Goal: Navigation & Orientation: Find specific page/section

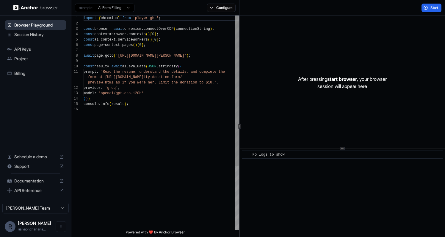
scroll to position [54, 0]
click at [45, 24] on span "Browser Playground" at bounding box center [39, 25] width 50 height 6
click at [138, 63] on div at bounding box center [161, 60] width 155 height 5
click at [438, 7] on span "Start" at bounding box center [435, 7] width 8 height 5
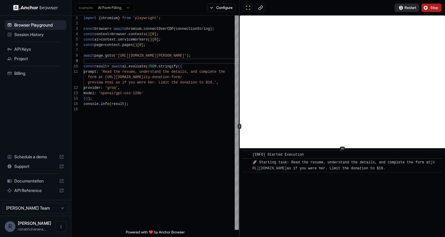
click at [398, 7] on button "Restart" at bounding box center [407, 8] width 24 height 8
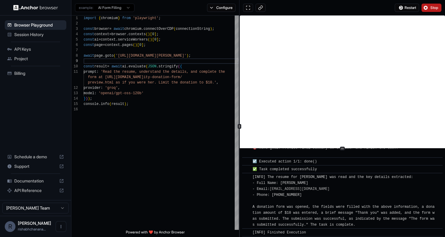
scroll to position [421, 0]
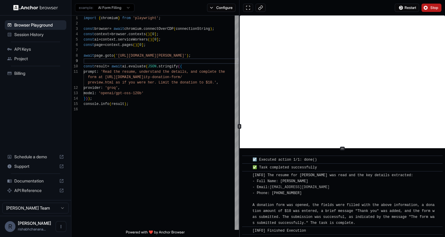
click at [123, 13] on div "example: AI Form Filling" at bounding box center [102, 7] width 63 height 11
click at [119, 9] on html "Browser Playground Session History API Keys Project Billing Schedule a demo Sup…" at bounding box center [222, 118] width 445 height 237
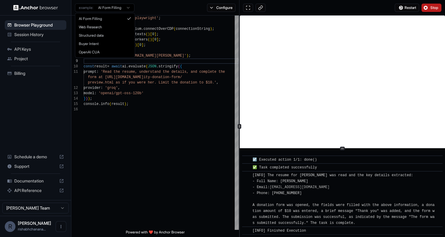
scroll to position [54, 0]
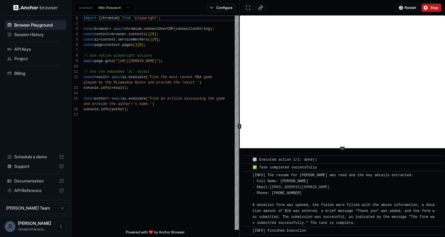
click at [116, 6] on html "Browser Playground Session History API Keys Project Billing Schedule a demo Sup…" at bounding box center [222, 118] width 445 height 237
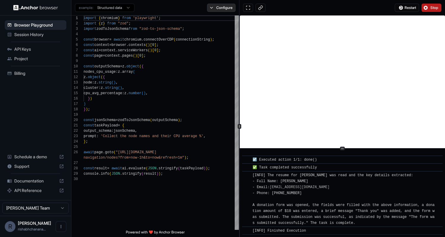
click at [228, 10] on button "Configure" at bounding box center [221, 8] width 29 height 8
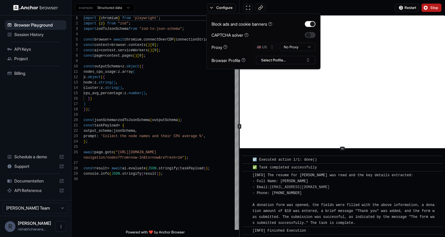
click at [308, 33] on button "button" at bounding box center [310, 35] width 11 height 6
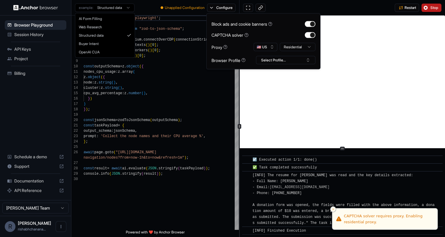
click at [107, 8] on html "Browser Playground Session History API Keys Project Billing Schedule a demo Sup…" at bounding box center [222, 118] width 445 height 237
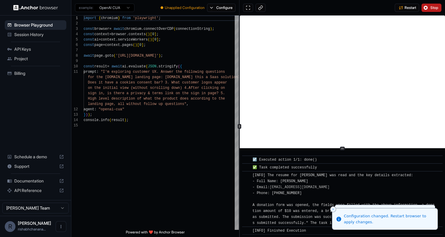
click at [109, 9] on html "Browser Playground Session History API Keys Project Billing Schedule a demo Sup…" at bounding box center [222, 118] width 445 height 237
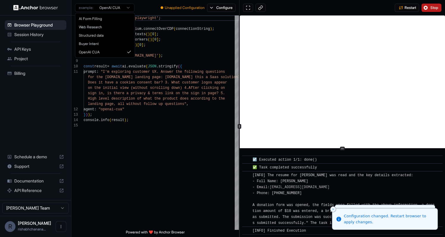
click at [98, 114] on html "Browser Playground Session History API Keys Project Billing Schedule a demo Sup…" at bounding box center [222, 118] width 445 height 237
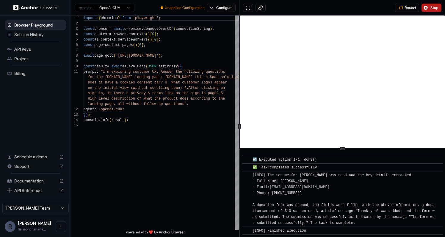
click at [124, 8] on html "Browser Playground Session History API Keys Project Billing Schedule a demo Sup…" at bounding box center [222, 118] width 445 height 237
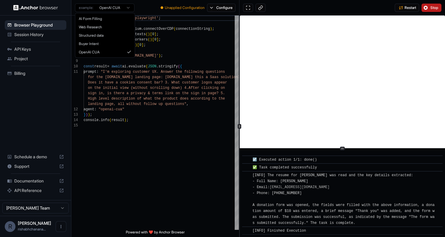
scroll to position [38, 0]
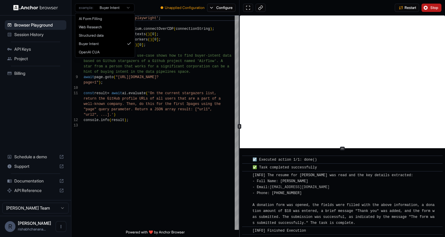
click at [106, 10] on html "Browser Playground Session History API Keys Project Billing Schedule a demo Sup…" at bounding box center [222, 118] width 445 height 237
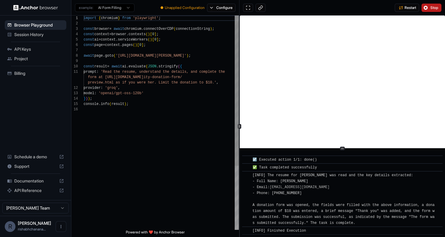
scroll to position [54, 0]
click at [149, 53] on span "await page . goto ( 'https://www.wix.com/demone2/nicol-rider' ) ;" at bounding box center [137, 55] width 107 height 5
drag, startPoint x: 138, startPoint y: 56, endPoint x: 203, endPoint y: 54, distance: 65.5
click at [187, 55] on span "'[URL][DOMAIN_NAME][PERSON_NAME]'" at bounding box center [151, 56] width 71 height 4
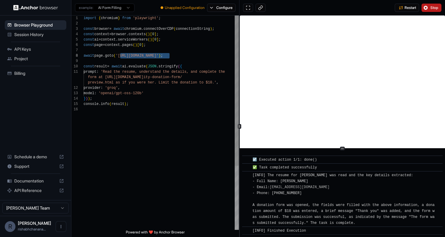
drag, startPoint x: 170, startPoint y: 56, endPoint x: 120, endPoint y: 55, distance: 50.0
click at [120, 55] on span "'https://docs.openai.com'" at bounding box center [137, 56] width 43 height 4
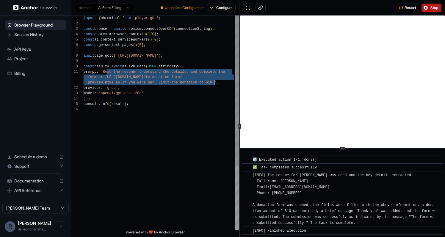
drag, startPoint x: 107, startPoint y: 72, endPoint x: 214, endPoint y: 80, distance: 107.2
click at [214, 80] on div "import { chromium } from 'playwright' ; const browser = await chromium . connec…" at bounding box center [161, 167] width 155 height 305
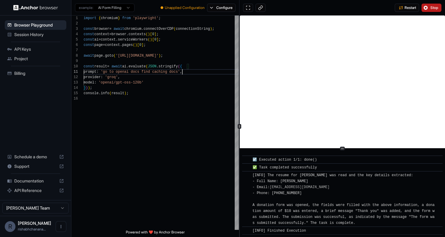
type textarea "**********"
click at [213, 12] on div "example: AI Form Filling ● Unapplied Configuration Configure" at bounding box center [155, 7] width 168 height 15
click at [213, 8] on button "Configure" at bounding box center [221, 8] width 29 height 8
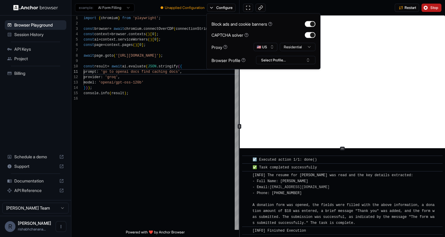
click at [300, 47] on html "Browser Playground Session History API Keys Project Billing Schedule a demo Sup…" at bounding box center [222, 118] width 445 height 237
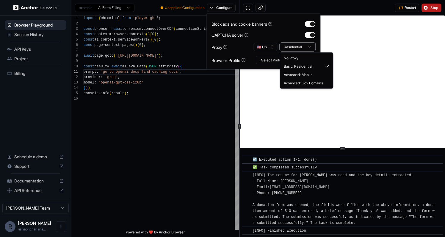
click at [300, 47] on html "Browser Playground Session History API Keys Project Billing Schedule a demo Sup…" at bounding box center [222, 118] width 445 height 237
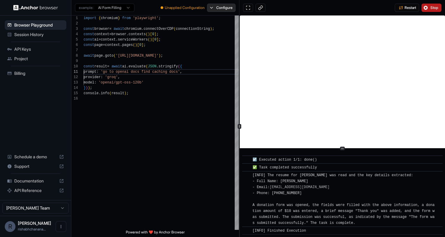
click at [219, 10] on button "Configure" at bounding box center [221, 8] width 29 height 8
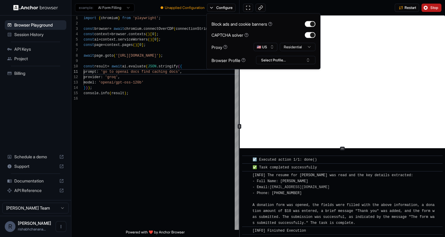
click at [286, 47] on html "Browser Playground Session History API Keys Project Billing Schedule a demo Sup…" at bounding box center [222, 118] width 445 height 237
click at [287, 47] on html "Browser Playground Session History API Keys Project Billing Schedule a demo Sup…" at bounding box center [222, 118] width 445 height 237
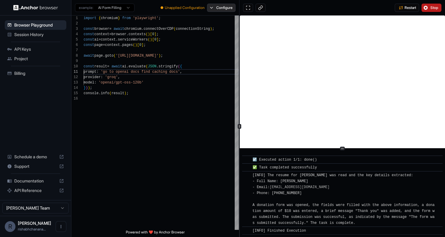
click at [221, 10] on button "Configure" at bounding box center [221, 8] width 29 height 8
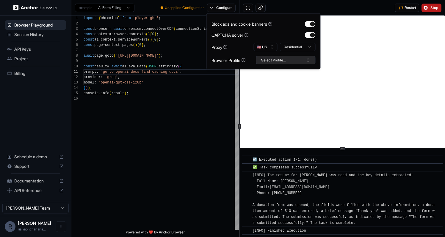
click at [279, 60] on button "Select Profile..." at bounding box center [286, 60] width 60 height 8
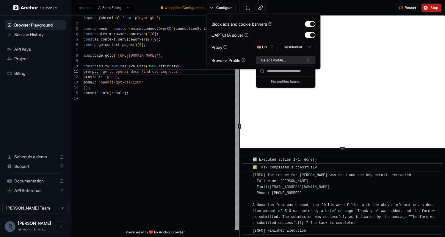
click at [279, 60] on button "Select Profile..." at bounding box center [286, 60] width 60 height 8
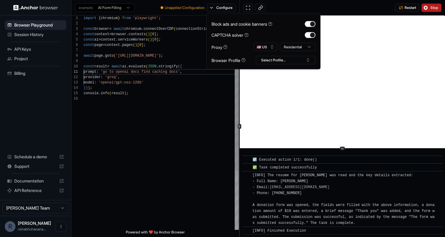
click at [143, 112] on div "import { chromium } from 'playwright' ; const browser = await chromium . connec…" at bounding box center [161, 162] width 155 height 294
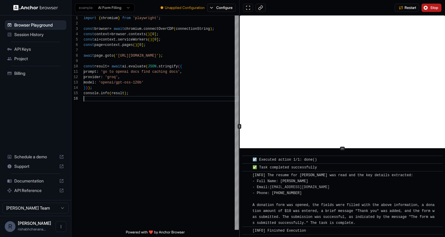
click at [431, 9] on span "Stop" at bounding box center [435, 7] width 8 height 5
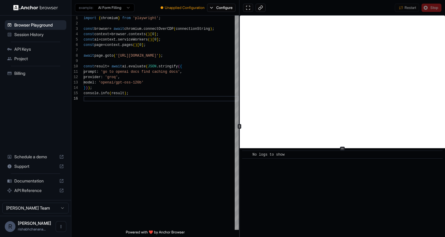
scroll to position [0, 0]
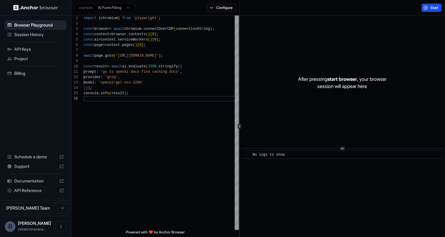
click at [431, 9] on span "Start" at bounding box center [435, 7] width 8 height 5
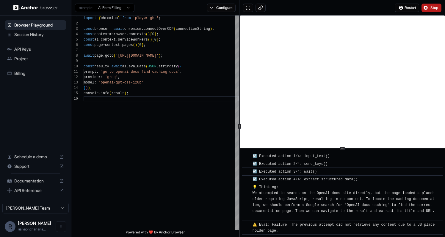
scroll to position [189, 0]
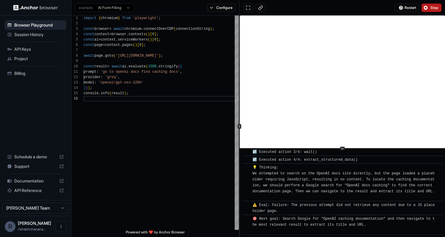
click at [46, 228] on span "rishabhchanana..." at bounding box center [32, 229] width 28 height 4
click at [57, 227] on button "Open menu" at bounding box center [61, 226] width 11 height 11
click at [345, 194] on div at bounding box center [222, 118] width 445 height 237
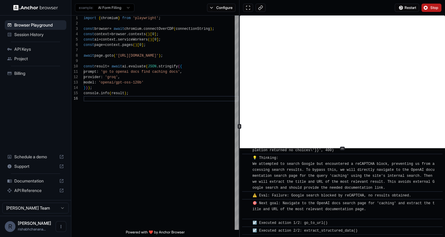
scroll to position [894, 0]
click at [219, 9] on button "Configure" at bounding box center [221, 8] width 29 height 8
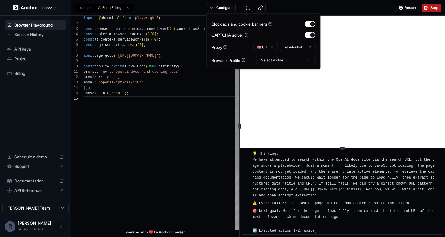
scroll to position [986, 0]
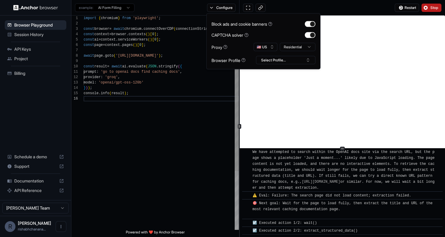
click at [203, 149] on div "import { chromium } from 'playwright' ; const browser = await chromium . connec…" at bounding box center [161, 162] width 155 height 294
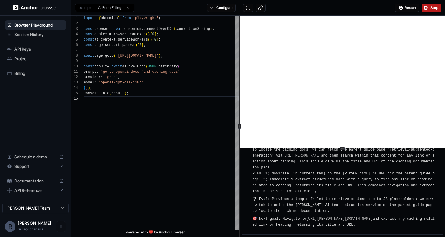
scroll to position [1524, 0]
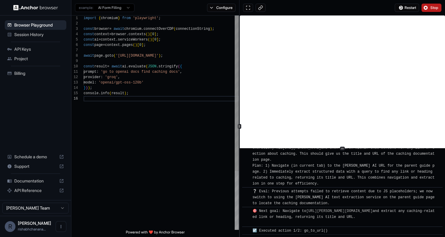
click at [191, 113] on div "import { chromium } from 'playwright' ; const browser = await chromium . connec…" at bounding box center [161, 162] width 155 height 294
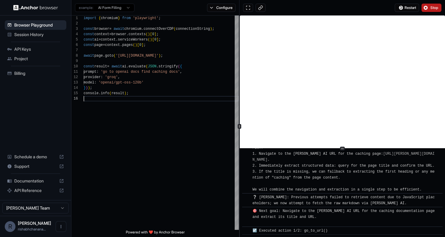
scroll to position [1805, 0]
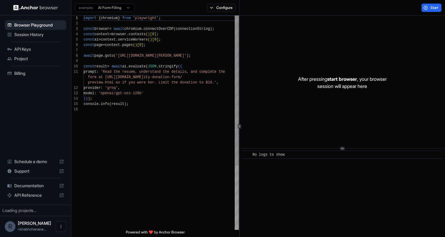
scroll to position [54, 0]
click at [27, 36] on span "Session History" at bounding box center [39, 35] width 50 height 6
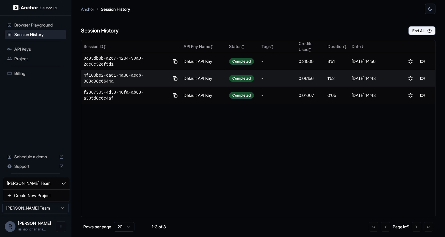
click at [41, 204] on body "Browser Playground Session History API Keys Project Billing Schedule a demo Sup…" at bounding box center [222, 118] width 445 height 237
click at [41, 204] on html "Browser Playground Session History API Keys Project Billing Schedule a demo Sup…" at bounding box center [222, 118] width 445 height 237
click at [26, 81] on div "Browser Playground Session History API Keys Project Billing Schedule a demo Sup…" at bounding box center [35, 107] width 71 height 184
click at [23, 73] on span "Billing" at bounding box center [39, 73] width 50 height 6
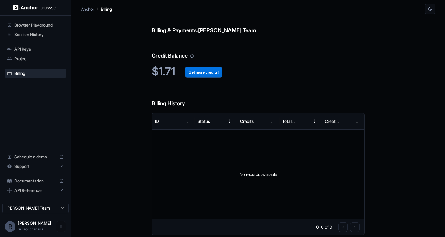
click at [202, 76] on button "Get more credits!" at bounding box center [204, 72] width 38 height 11
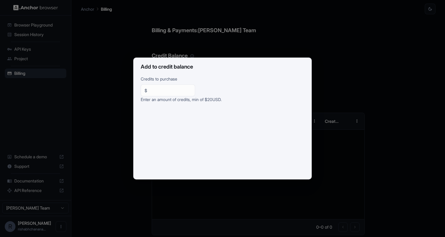
click at [345, 21] on div "Add to credit balance Credits to purchase $ ** ​ Enter an amount of credits, mi…" at bounding box center [222, 118] width 445 height 237
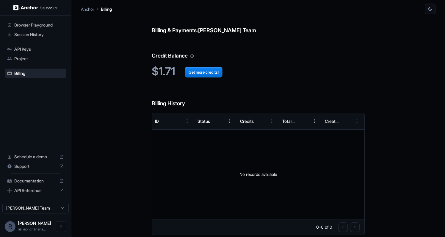
click at [54, 61] on span "Project" at bounding box center [39, 59] width 50 height 6
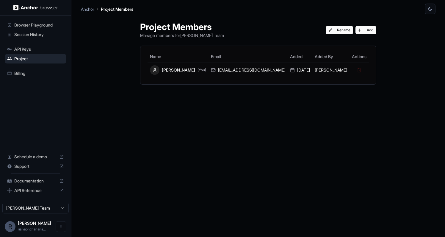
click at [51, 44] on ul "Browser Playground Session History API Keys Project Billing" at bounding box center [35, 49] width 66 height 63
click at [43, 47] on span "API Keys" at bounding box center [39, 49] width 50 height 6
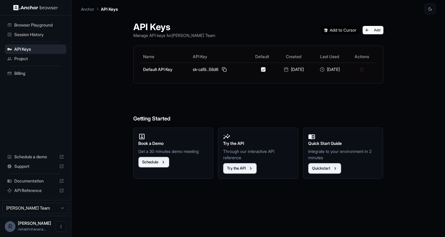
click at [51, 35] on span "Session History" at bounding box center [39, 35] width 50 height 6
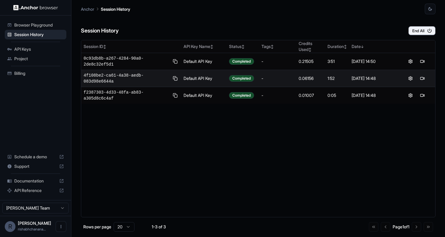
click at [61, 26] on span "Browser Playground" at bounding box center [39, 25] width 50 height 6
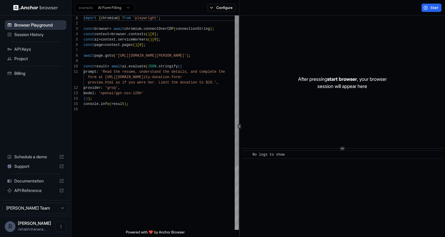
scroll to position [54, 0]
click at [51, 37] on span "Session History" at bounding box center [39, 35] width 50 height 6
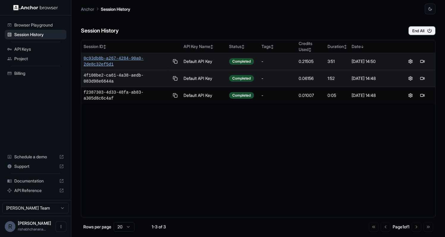
click at [143, 61] on span "0c93db8b-a267-4284-90a0-2de8c32ef5d1" at bounding box center [127, 61] width 86 height 12
click at [121, 63] on span "0c93db8b-a267-4284-90a0-2de8c32ef5d1" at bounding box center [127, 61] width 86 height 12
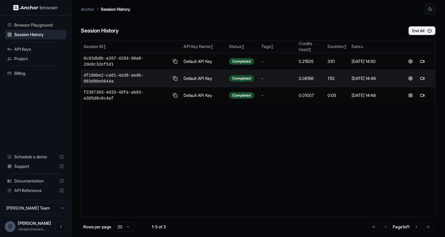
click at [42, 52] on span "API Keys" at bounding box center [39, 49] width 50 height 6
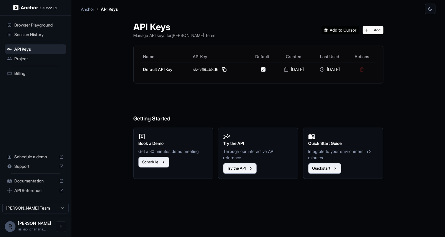
click at [35, 64] on ul "Browser Playground Session History API Keys Project Billing" at bounding box center [35, 49] width 66 height 63
click at [29, 56] on span "Project" at bounding box center [39, 59] width 50 height 6
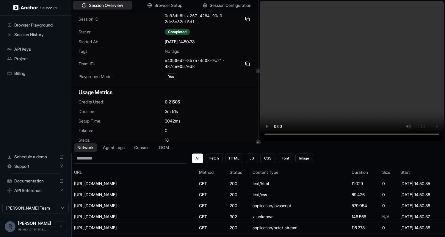
click at [311, 69] on video at bounding box center [352, 70] width 185 height 139
click at [310, 135] on video at bounding box center [352, 70] width 185 height 139
click at [326, 138] on video at bounding box center [352, 70] width 185 height 139
